Goal: Task Accomplishment & Management: Manage account settings

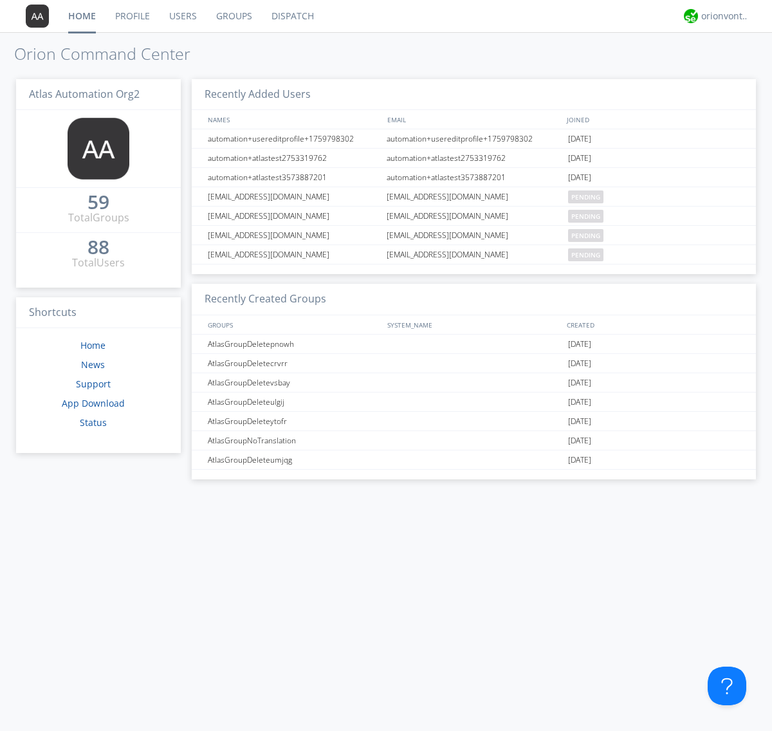
click at [182, 16] on link "Users" at bounding box center [183, 16] width 47 height 32
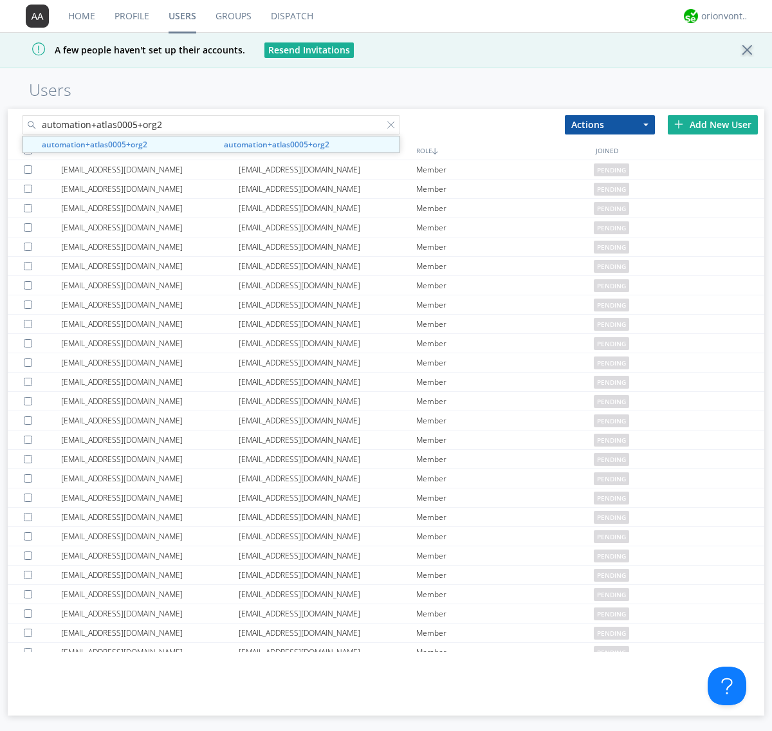
type input "automation+atlas0005+org2"
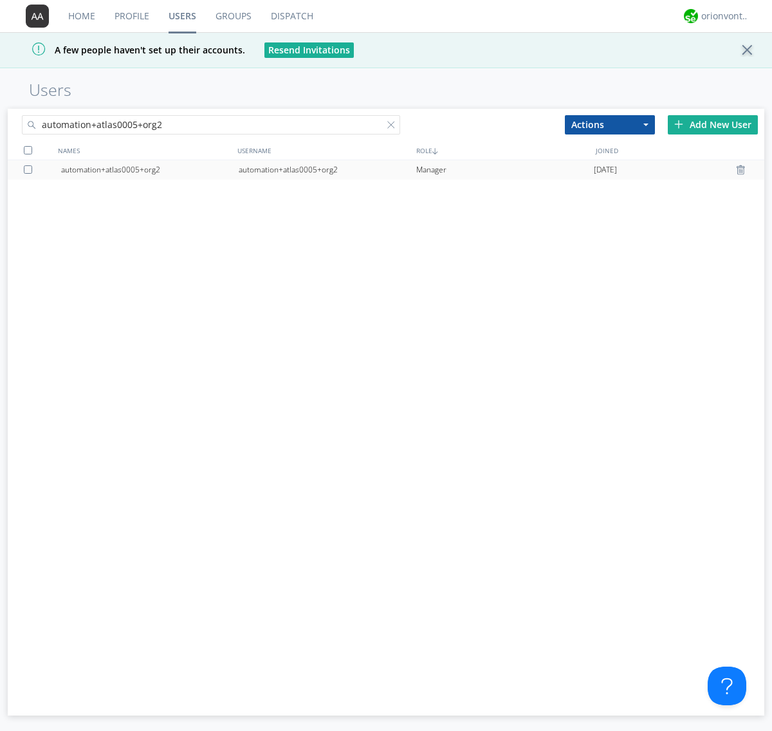
click at [327, 169] on div "automation+atlas0005+org2" at bounding box center [328, 169] width 178 height 19
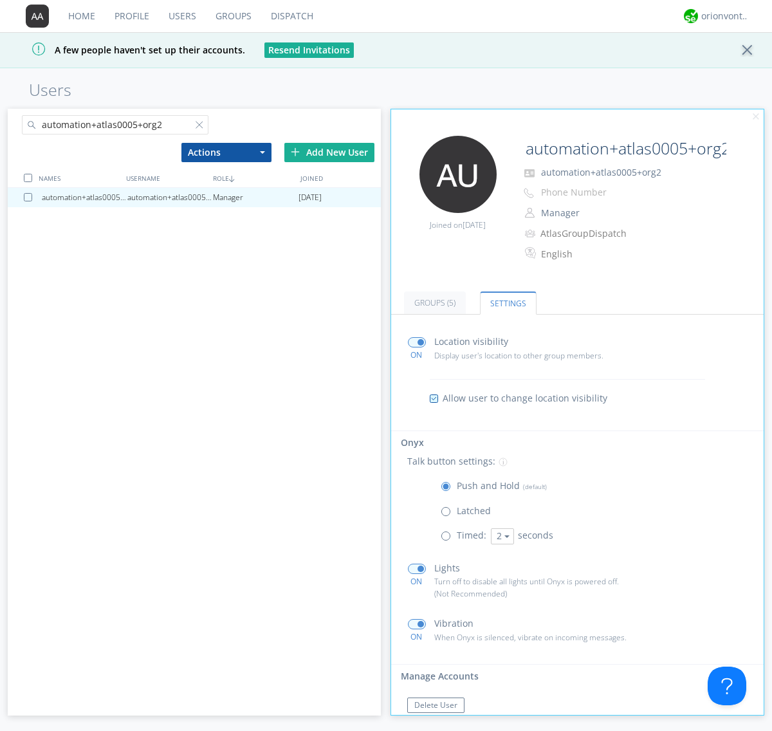
click at [449, 514] on span at bounding box center [449, 514] width 16 height 16
click at [0, 0] on input "radio" at bounding box center [0, 0] width 0 height 0
click at [449, 489] on span at bounding box center [449, 489] width 16 height 16
click at [0, 0] on input "radio" at bounding box center [0, 0] width 0 height 0
click at [722, 16] on div "orionvontas+atlas+automation+org2" at bounding box center [725, 16] width 48 height 13
